Goal: Book appointment/travel/reservation

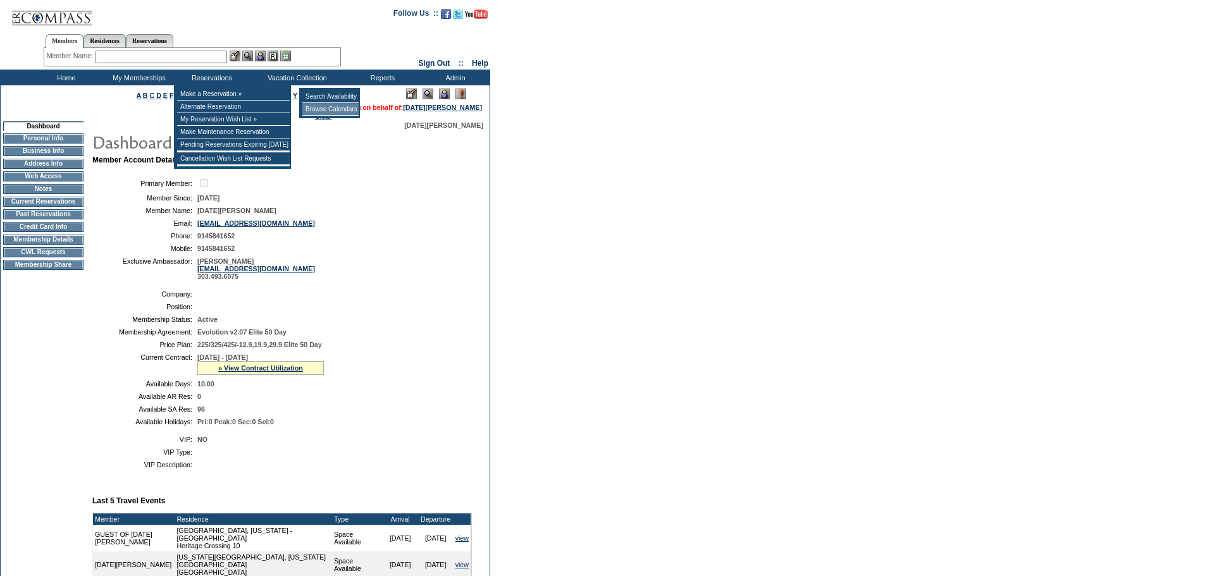
click at [316, 111] on td "Browse Calendars" at bounding box center [330, 109] width 56 height 13
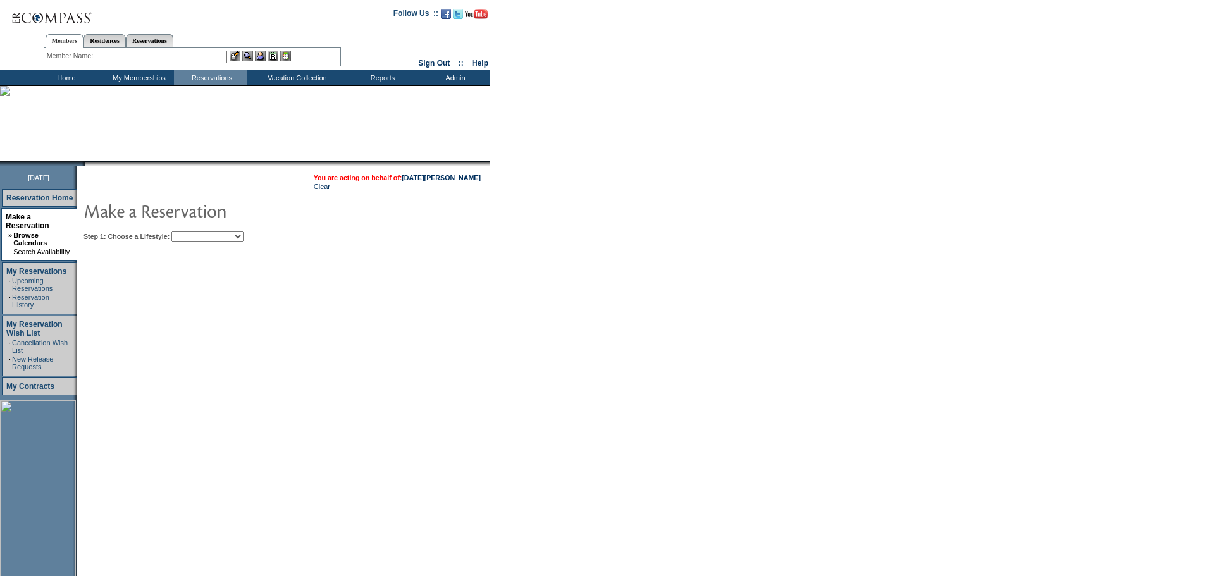
click at [244, 238] on select "Beach Leisure Metropolitan Mountain OIAL for Adventure OIAL for Couples OIAL fo…" at bounding box center [207, 236] width 72 height 10
select select "Metropolitan"
click at [193, 233] on select "Beach Leisure Metropolitan Mountain OIAL for Adventure OIAL for Couples OIAL fo…" at bounding box center [207, 236] width 72 height 10
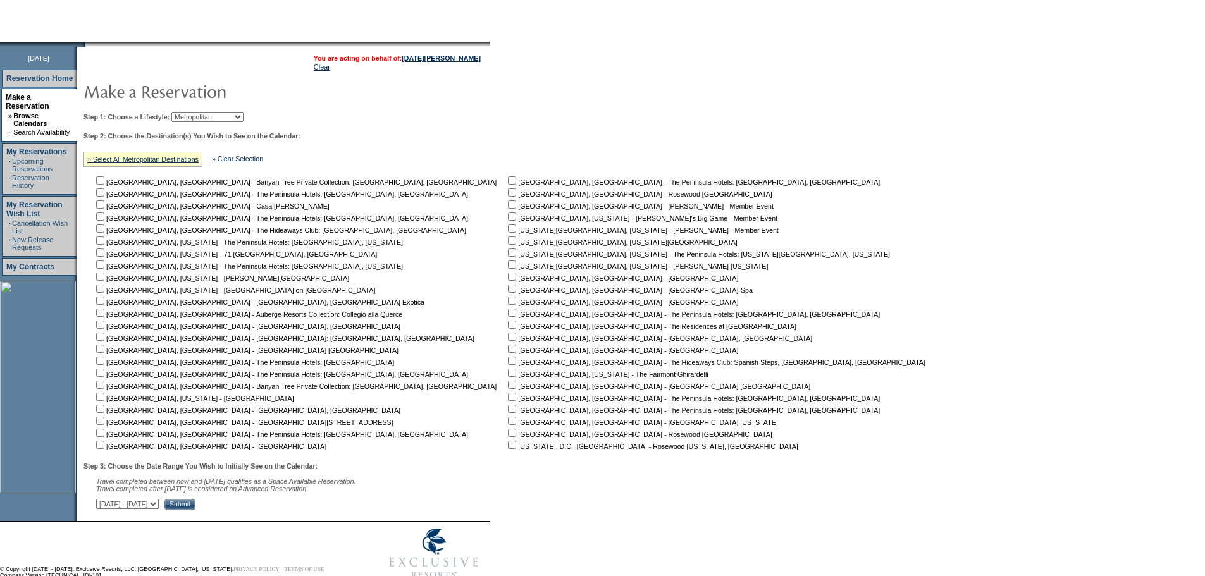
scroll to position [127, 0]
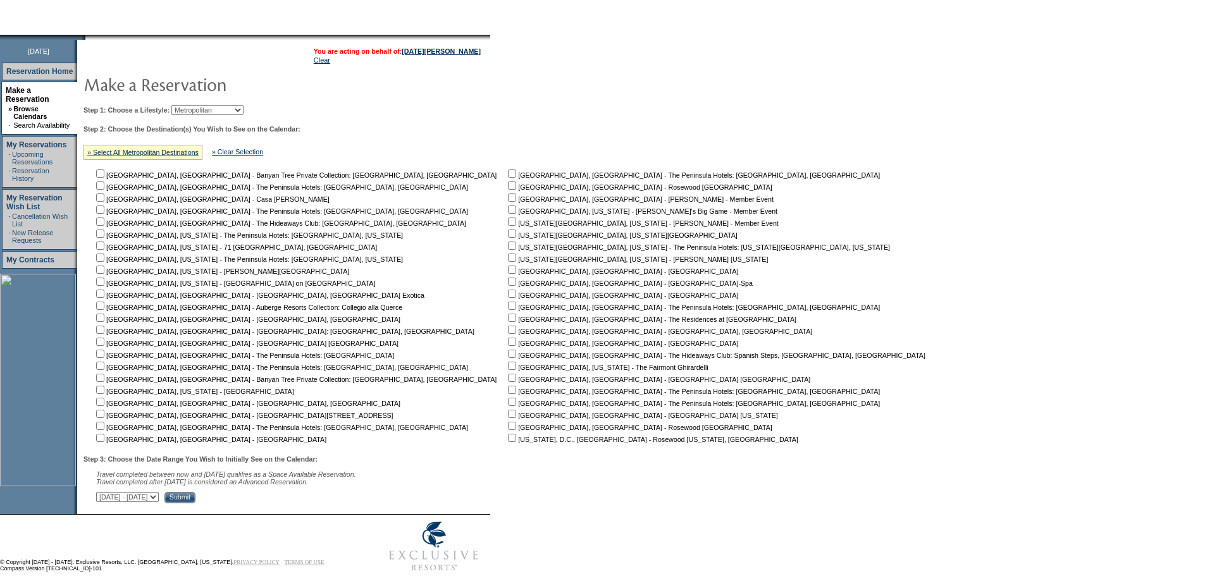
click at [104, 402] on input "checkbox" at bounding box center [100, 402] width 8 height 8
checkbox input "true"
click at [104, 394] on input "checkbox" at bounding box center [100, 390] width 8 height 8
checkbox input "true"
click at [104, 405] on input "checkbox" at bounding box center [100, 402] width 8 height 8
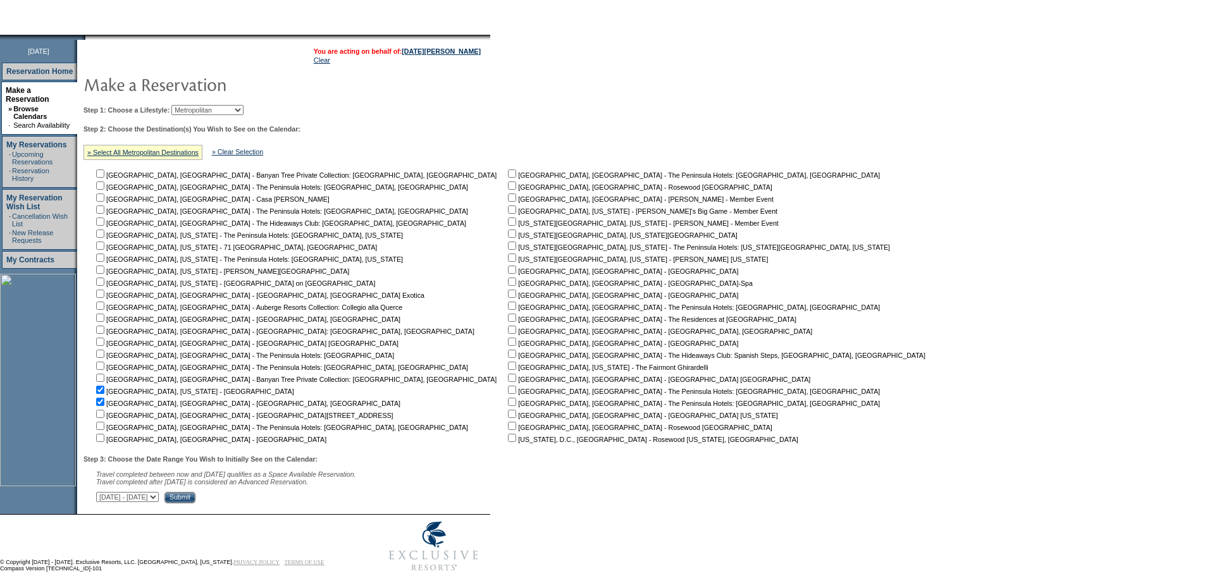
checkbox input "false"
click at [195, 503] on input "Submit" at bounding box center [179, 497] width 31 height 11
